Goal: Task Accomplishment & Management: Use online tool/utility

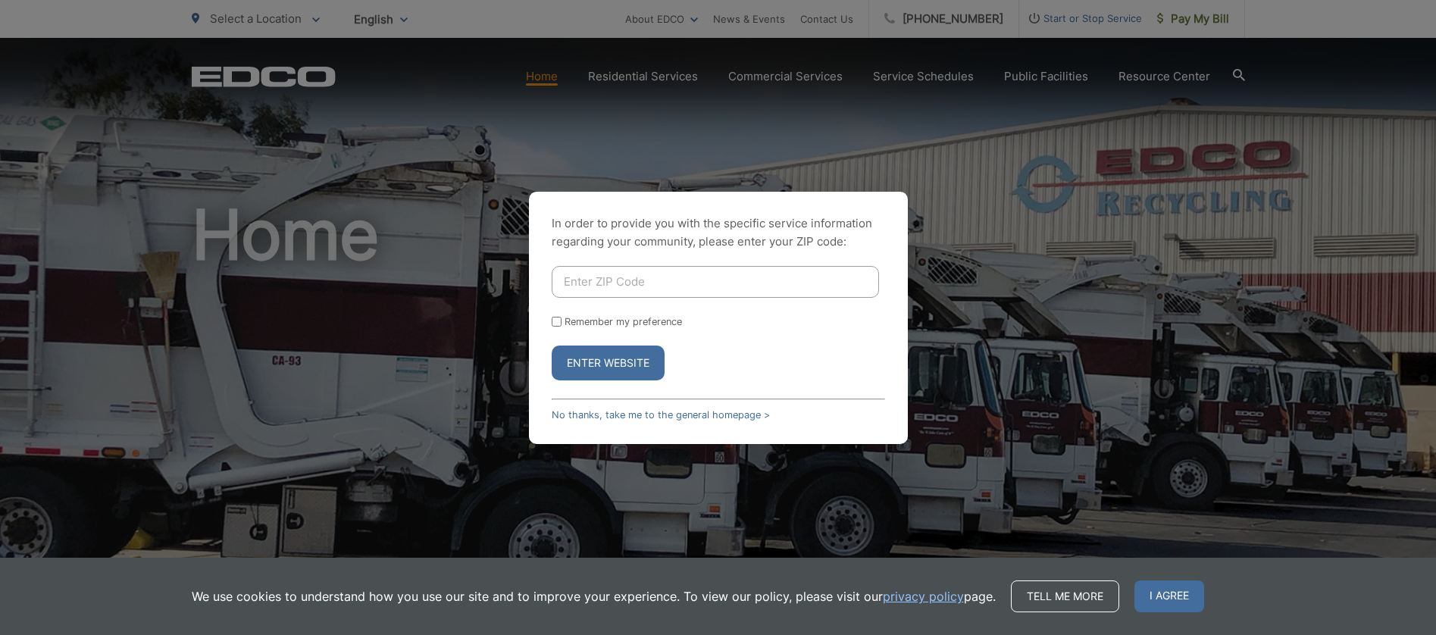
click at [600, 267] on input "Enter ZIP Code" at bounding box center [715, 282] width 327 height 32
type input "91932"
click at [601, 359] on button "Enter Website" at bounding box center [608, 363] width 113 height 35
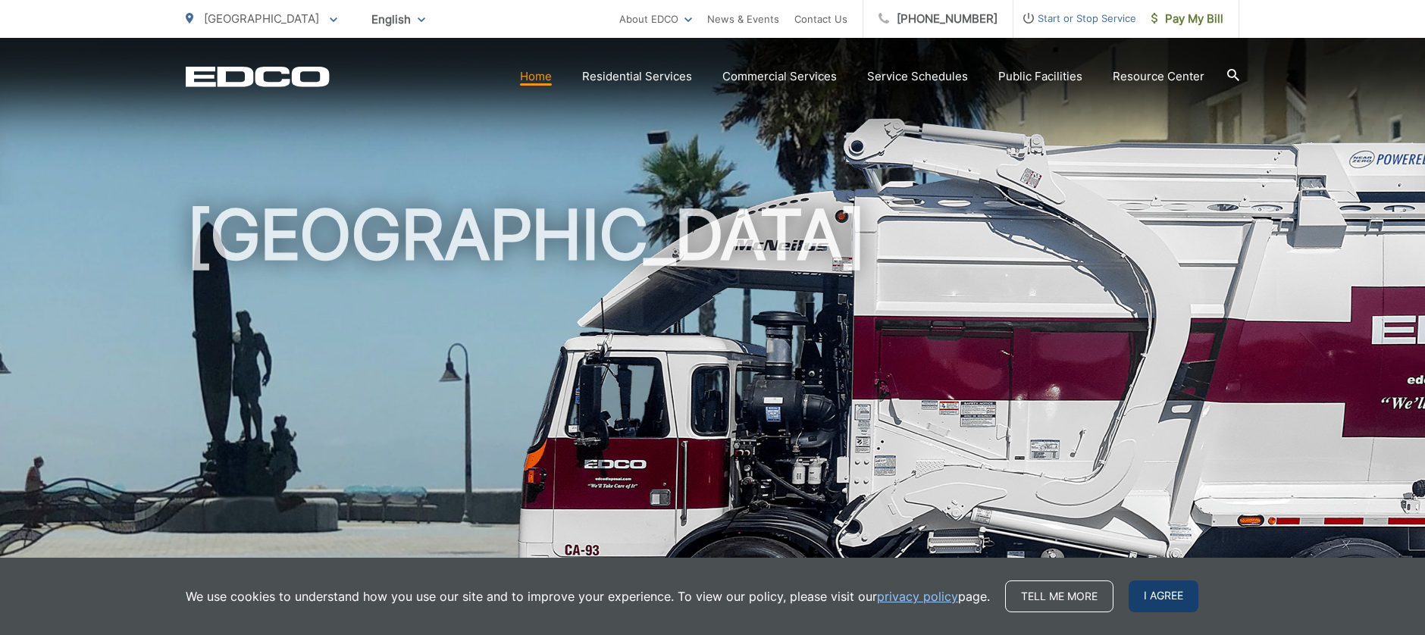
click at [1172, 590] on span "I agree" at bounding box center [1164, 597] width 70 height 32
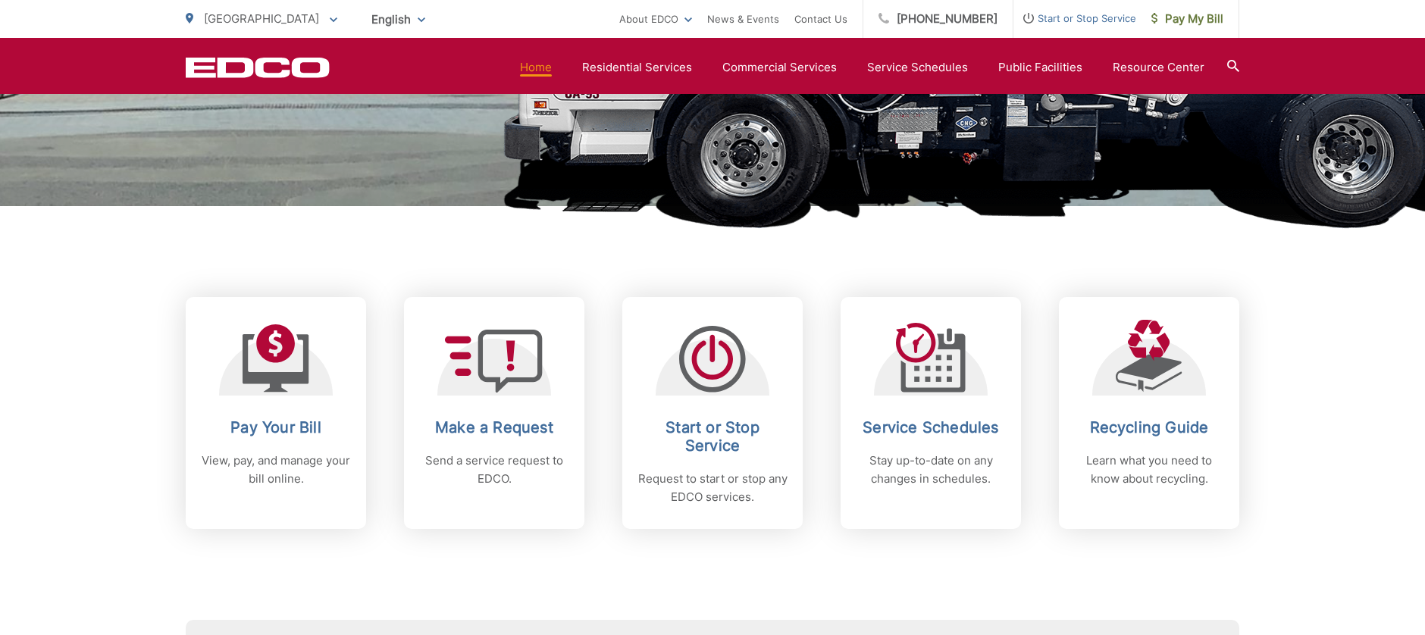
scroll to position [531, 0]
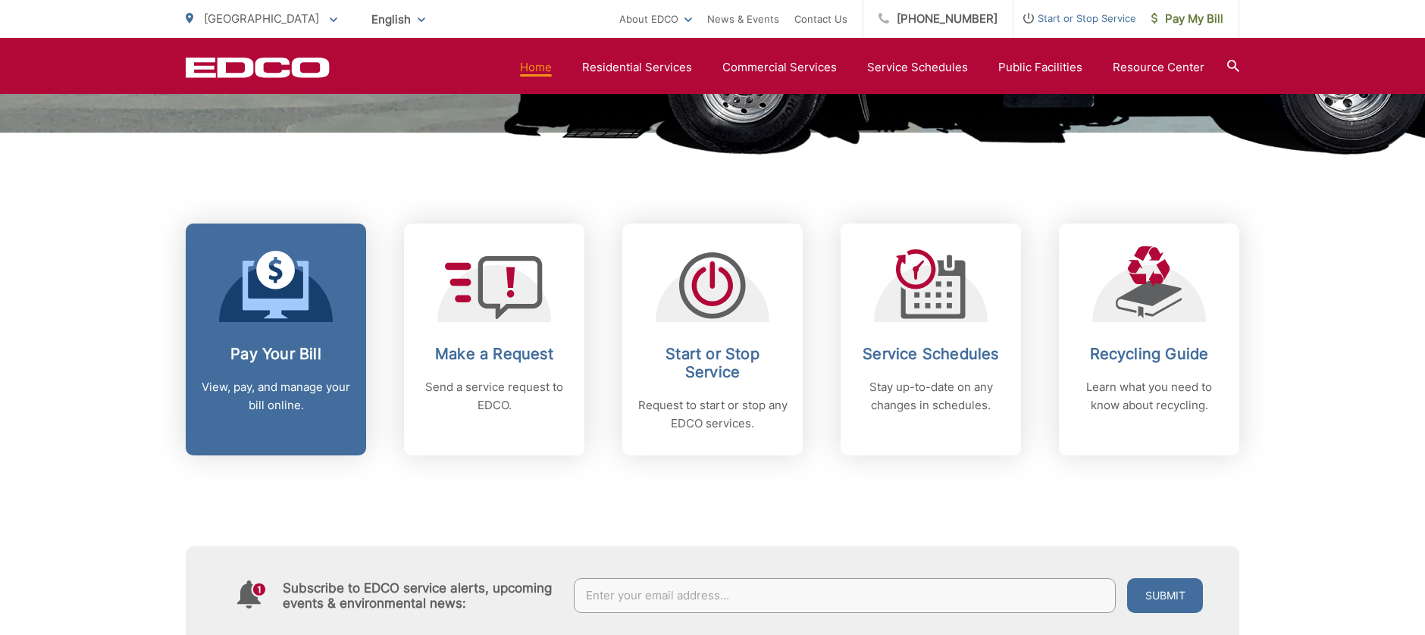
click at [270, 336] on link "Pay Your Bill View, pay, and manage your bill online." at bounding box center [276, 340] width 180 height 232
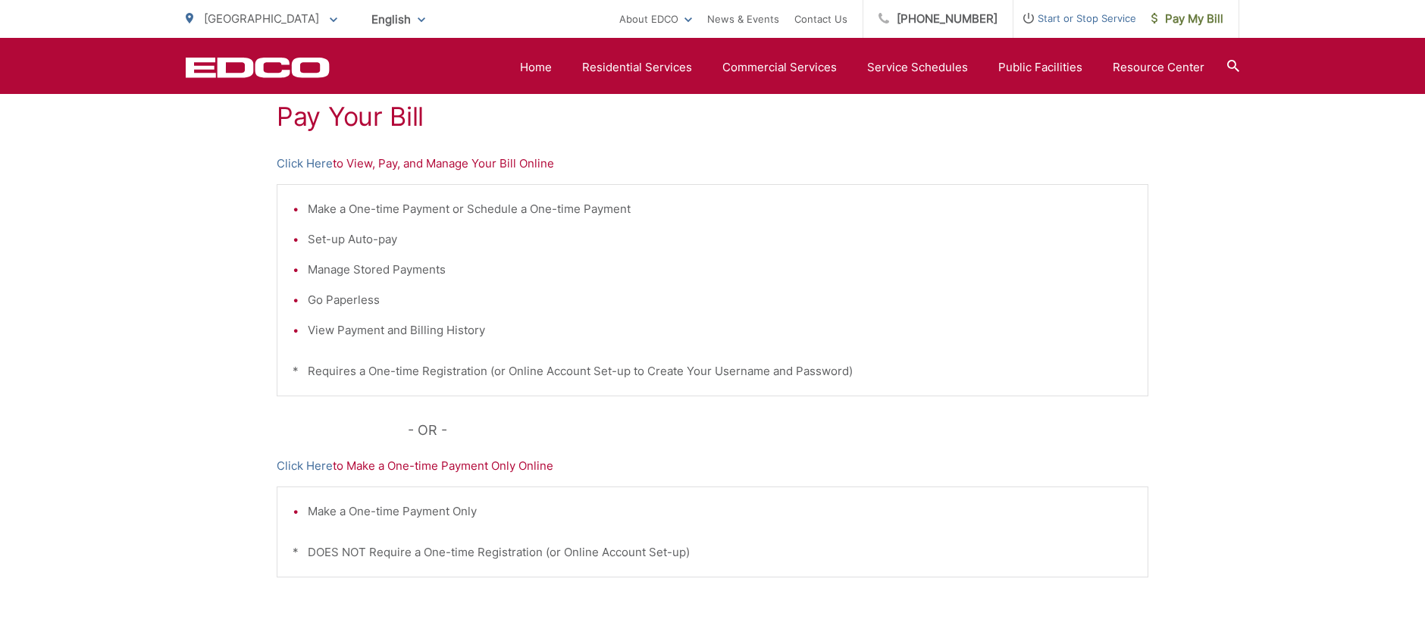
scroll to position [303, 0]
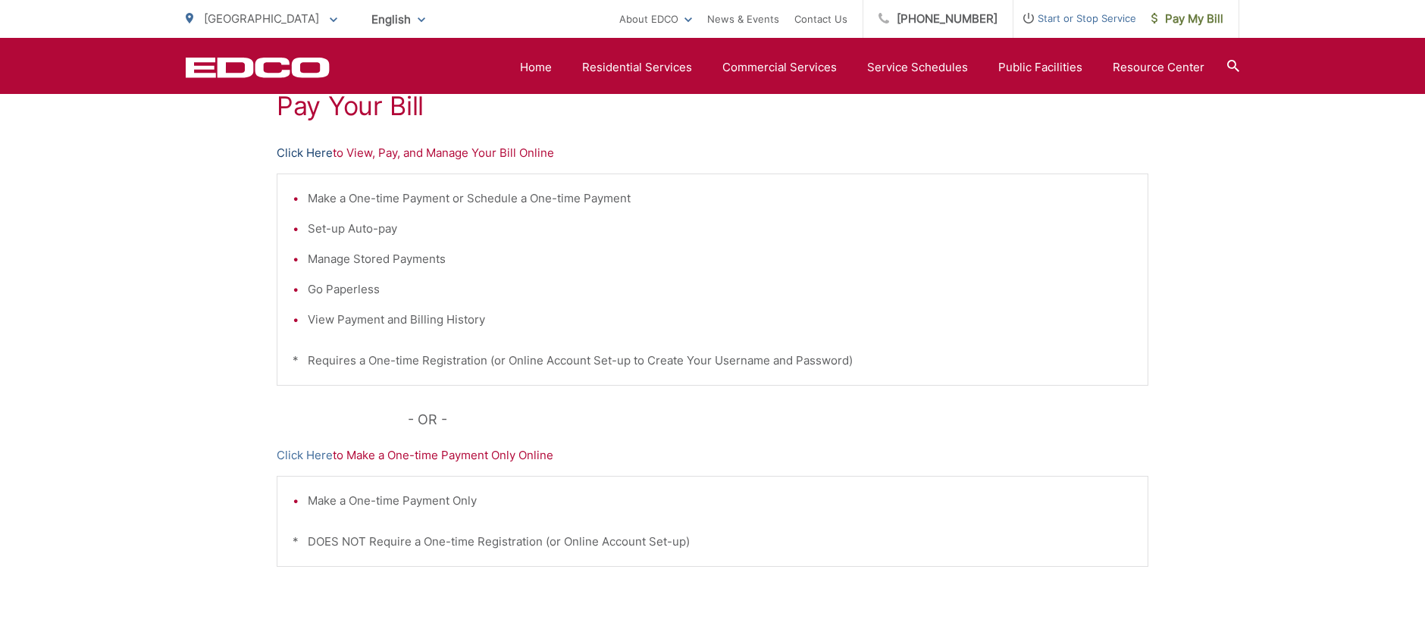
click at [315, 149] on link "Click Here" at bounding box center [305, 153] width 56 height 18
